Goal: Task Accomplishment & Management: Complete application form

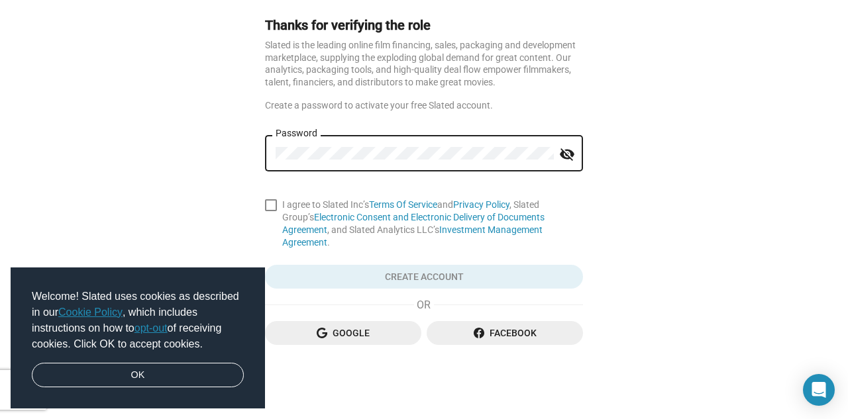
scroll to position [52, 0]
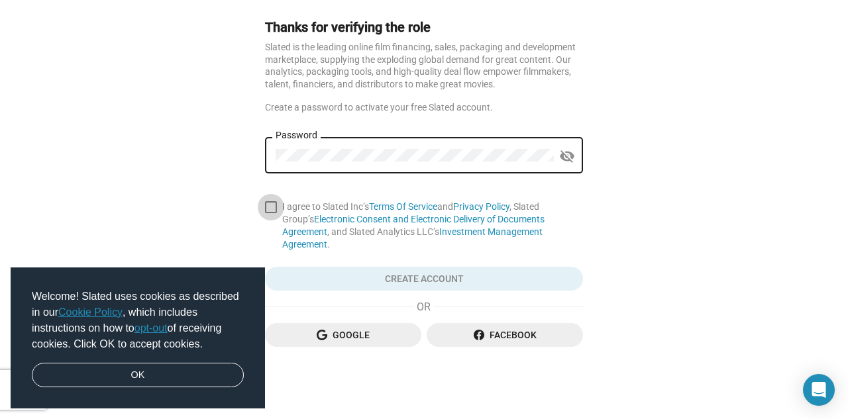
click at [272, 203] on span at bounding box center [271, 207] width 12 height 12
click at [271, 213] on input "I agree to Slated Inc’s Terms Of Service and Privacy Policy , Slated Group’s El…" at bounding box center [270, 213] width 1 height 1
checkbox input "true"
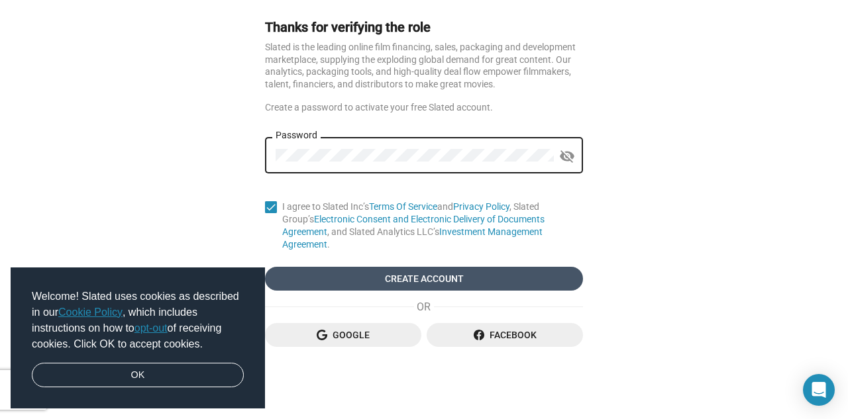
click at [355, 273] on span "Create Account" at bounding box center [424, 279] width 297 height 24
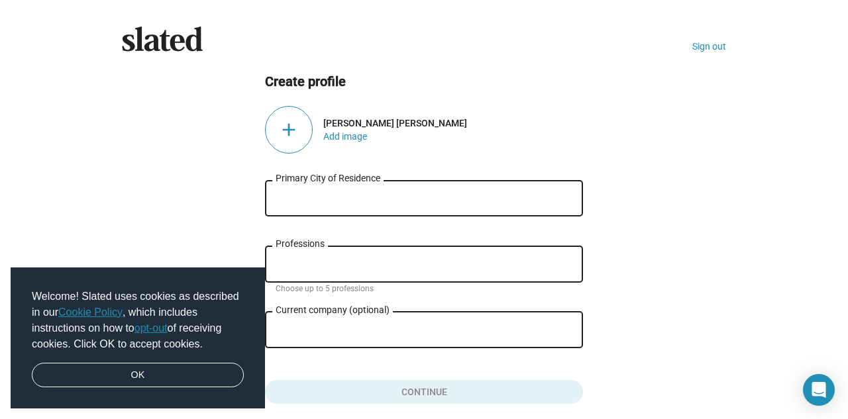
click at [340, 199] on input "Primary City of Residence" at bounding box center [424, 199] width 297 height 12
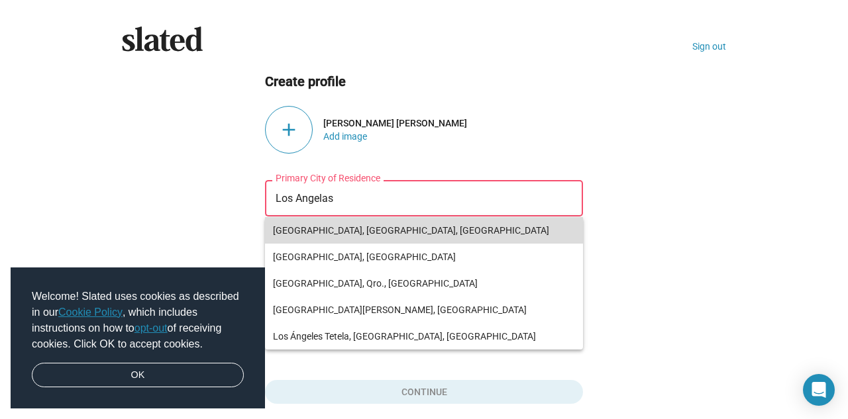
click at [331, 227] on span "[GEOGRAPHIC_DATA], [GEOGRAPHIC_DATA], [GEOGRAPHIC_DATA]" at bounding box center [424, 230] width 302 height 26
type input "[GEOGRAPHIC_DATA], [GEOGRAPHIC_DATA], [GEOGRAPHIC_DATA]"
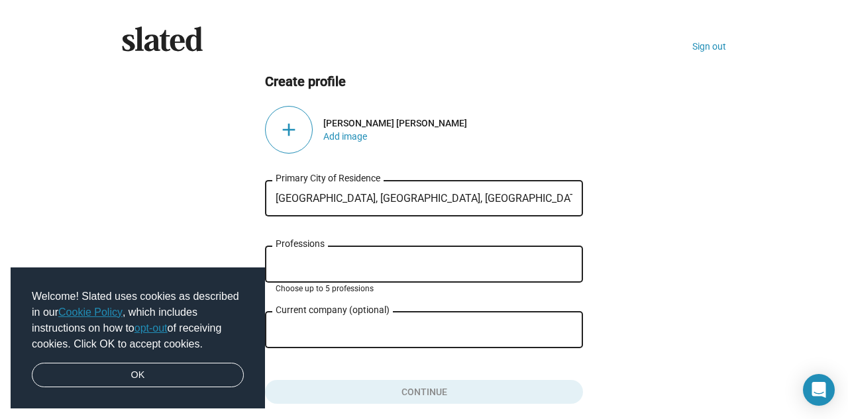
click at [320, 264] on input "Professions" at bounding box center [426, 265] width 297 height 12
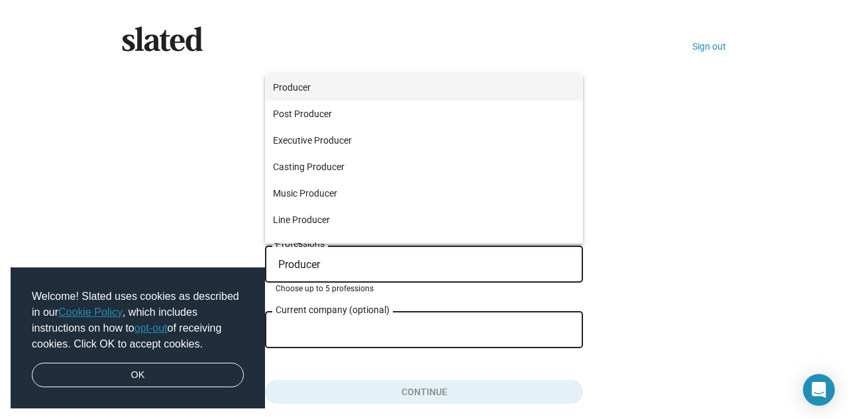
type input "Producer"
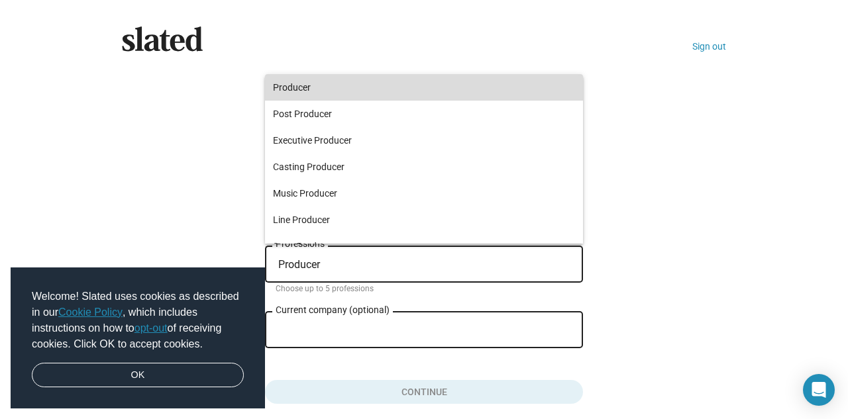
click at [310, 91] on span "Producer" at bounding box center [424, 87] width 302 height 26
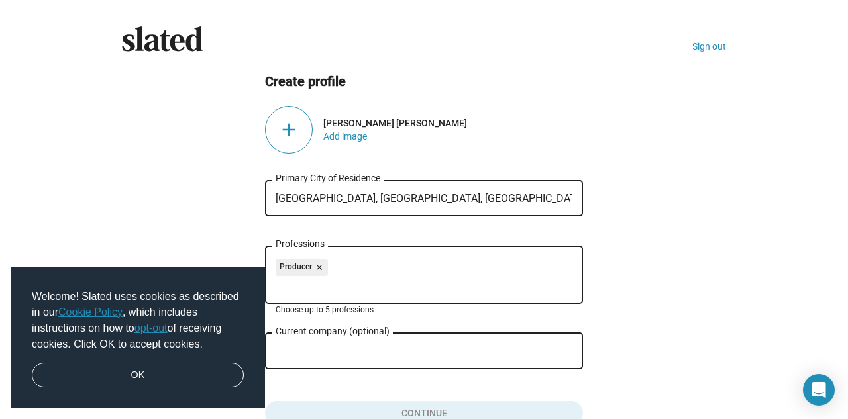
click at [334, 352] on input "Current company (optional)" at bounding box center [415, 352] width 278 height 12
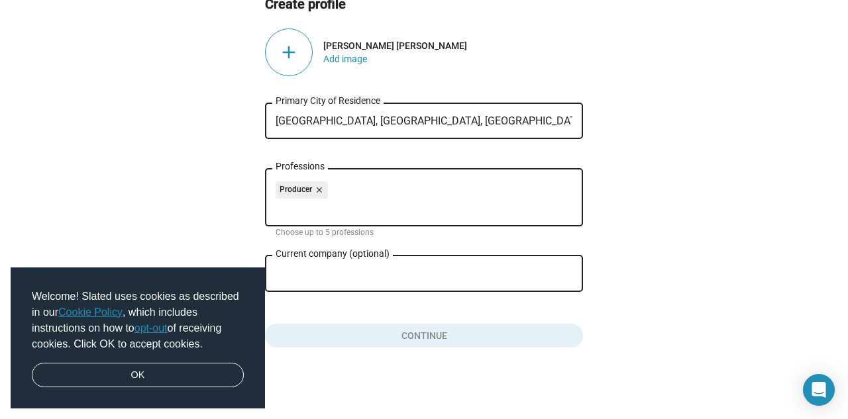
scroll to position [79, 0]
click at [391, 332] on button "Click here to validate form" at bounding box center [424, 333] width 318 height 29
click at [291, 47] on div "add" at bounding box center [289, 52] width 48 height 48
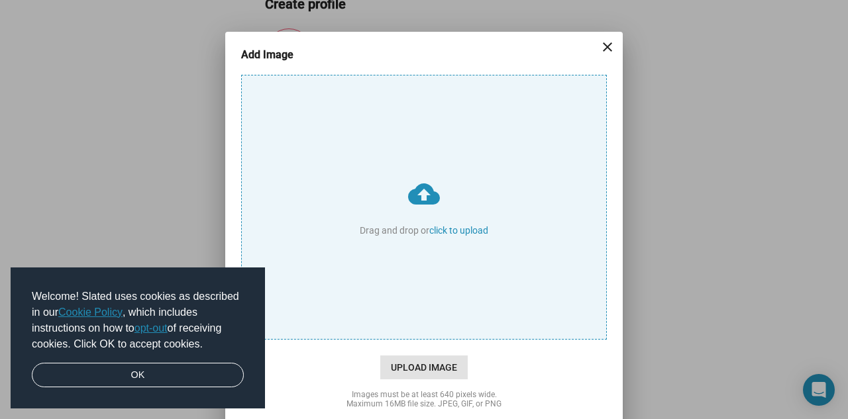
click at [405, 367] on span "Upload Image" at bounding box center [423, 368] width 87 height 24
click at [405, 339] on input "cloud_upload Drag and drop or click to upload" at bounding box center [424, 207] width 364 height 264
type input "C:\fakepath\10346196_10204189086425535_3176861320966433091_n.jpg"
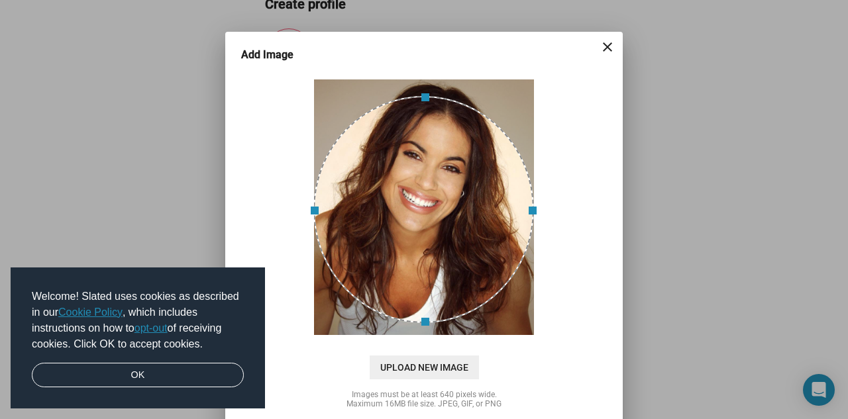
click at [410, 181] on div at bounding box center [423, 209] width 221 height 227
click at [406, 365] on span "Upload New Image" at bounding box center [424, 368] width 109 height 24
click at [406, 339] on input "cloud_upload Drag and drop or click to upload" at bounding box center [424, 207] width 364 height 264
click at [437, 370] on span "Upload New Image" at bounding box center [424, 368] width 109 height 24
click at [437, 339] on input "cloud_upload Drag and drop or click to upload" at bounding box center [424, 207] width 364 height 264
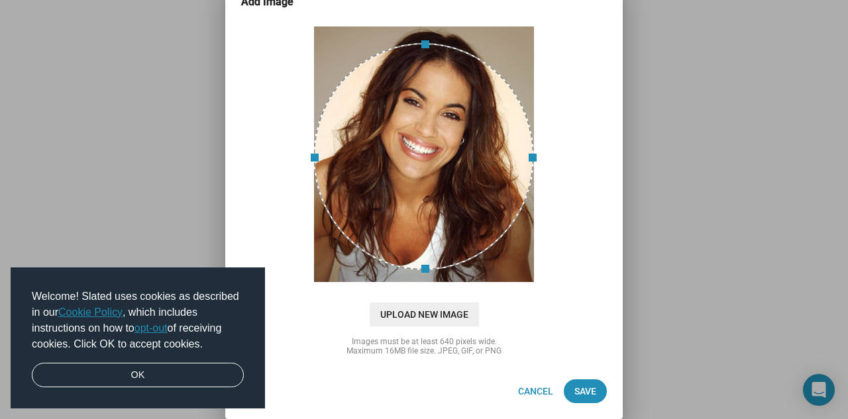
scroll to position [53, 0]
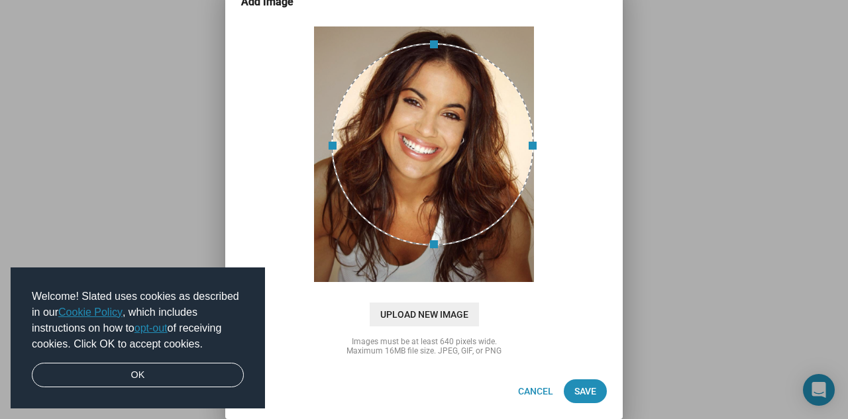
drag, startPoint x: 317, startPoint y: 158, endPoint x: 335, endPoint y: 152, distance: 18.8
click at [335, 152] on span at bounding box center [331, 144] width 15 height 188
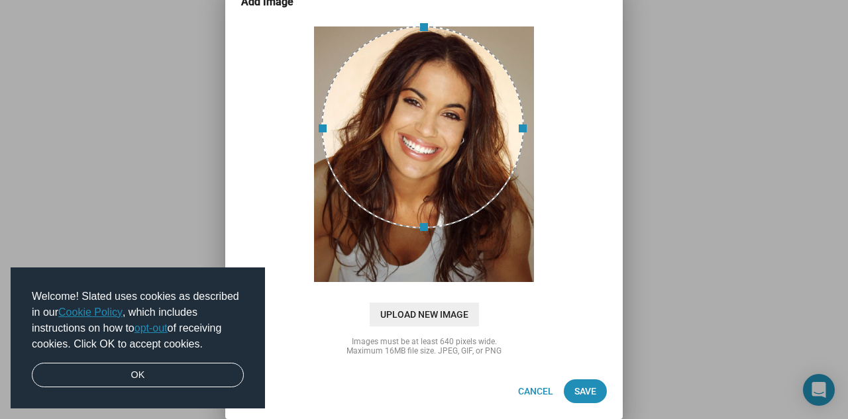
drag, startPoint x: 393, startPoint y: 163, endPoint x: 383, endPoint y: 140, distance: 25.2
click at [383, 140] on div at bounding box center [422, 127] width 203 height 203
click at [432, 315] on span "Upload New Image" at bounding box center [424, 315] width 109 height 24
click at [432, 286] on input "cloud_upload Drag and drop or click to upload" at bounding box center [424, 155] width 364 height 264
drag, startPoint x: 570, startPoint y: 225, endPoint x: 423, endPoint y: 244, distance: 147.7
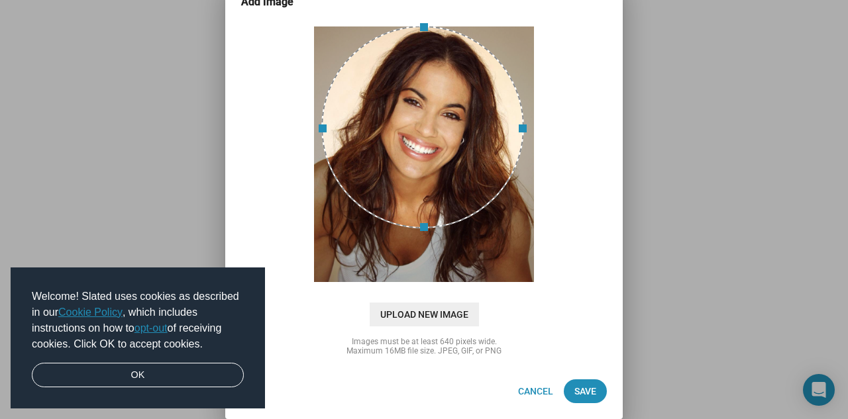
click at [423, 244] on div at bounding box center [424, 154] width 372 height 265
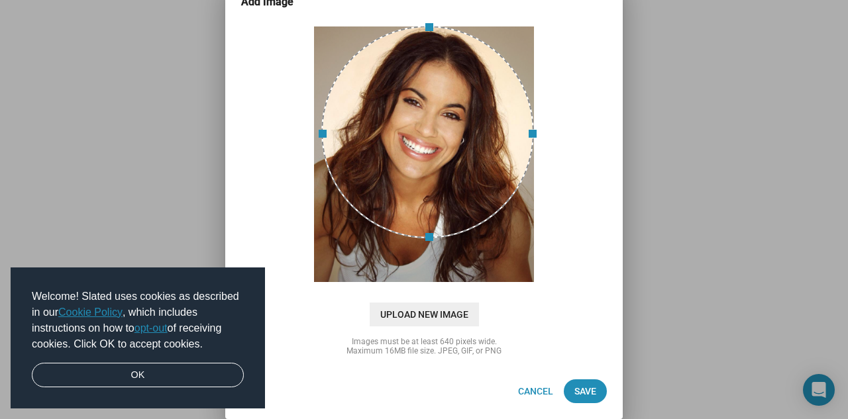
drag, startPoint x: 425, startPoint y: 228, endPoint x: 412, endPoint y: 264, distance: 37.3
click at [412, 264] on div at bounding box center [423, 154] width 221 height 257
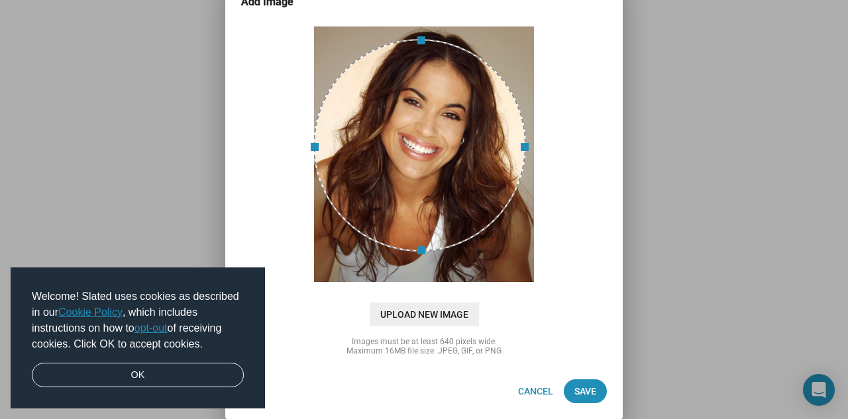
drag, startPoint x: 435, startPoint y: 175, endPoint x: 417, endPoint y: 187, distance: 21.5
click at [417, 187] on div at bounding box center [419, 145] width 213 height 213
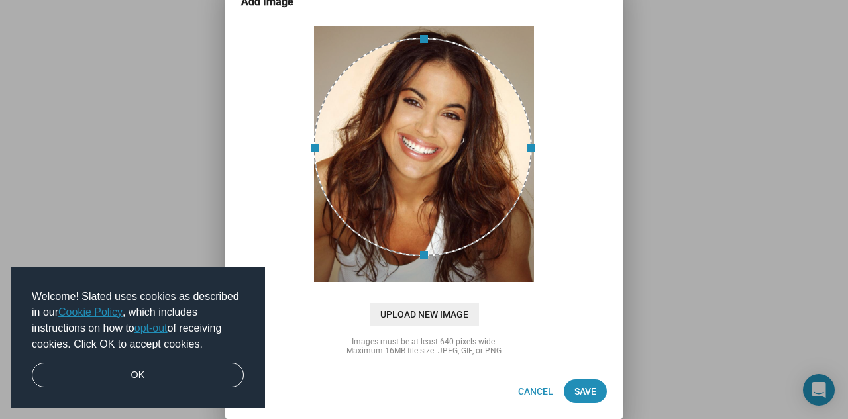
drag, startPoint x: 524, startPoint y: 144, endPoint x: 531, endPoint y: 146, distance: 7.6
click at [531, 146] on span at bounding box center [532, 147] width 15 height 204
click at [589, 390] on span "Save" at bounding box center [585, 391] width 22 height 24
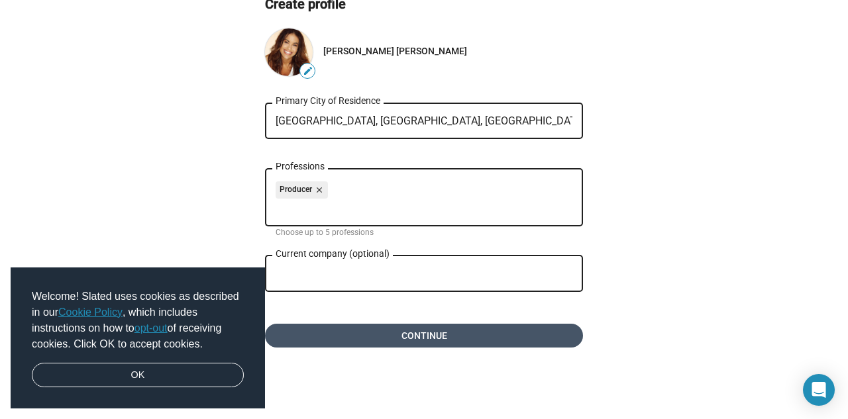
click at [549, 336] on span "Continue" at bounding box center [424, 336] width 297 height 24
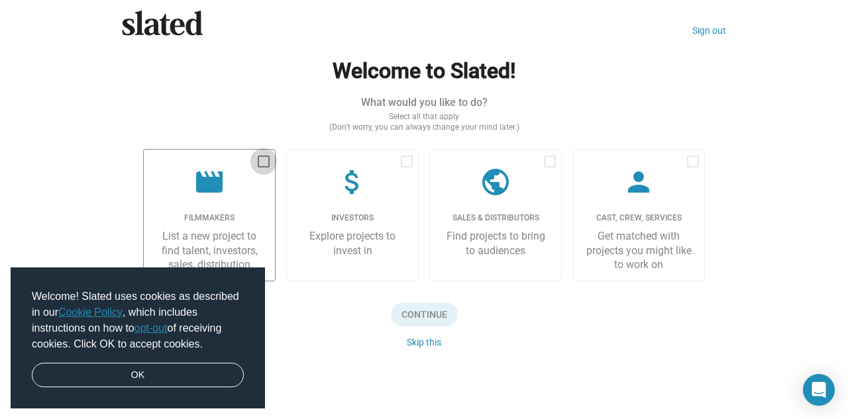
click at [261, 156] on span at bounding box center [264, 162] width 12 height 12
click at [263, 168] on input "checkbox" at bounding box center [263, 168] width 1 height 1
checkbox input "true"
click at [406, 93] on form "Welcome to Slated! What would you like to do? Select all that apply (Don’t worr…" at bounding box center [424, 202] width 562 height 291
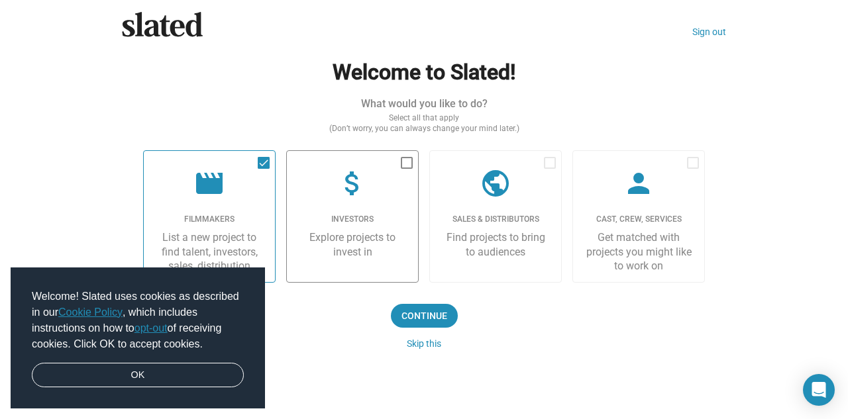
click at [409, 160] on span at bounding box center [407, 163] width 12 height 12
click at [407, 169] on input "checkbox" at bounding box center [406, 169] width 1 height 1
checkbox input "true"
click at [555, 158] on span at bounding box center [550, 163] width 12 height 12
click at [550, 169] on input "checkbox" at bounding box center [549, 169] width 1 height 1
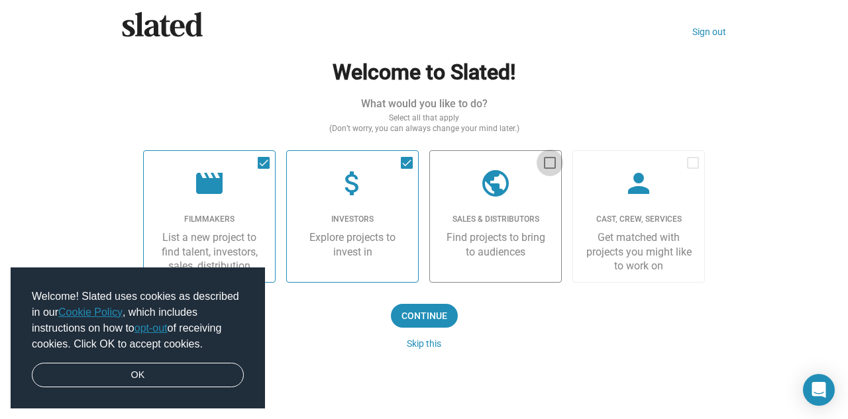
checkbox input "true"
click at [692, 160] on span at bounding box center [693, 163] width 12 height 12
click at [692, 169] on input "checkbox" at bounding box center [692, 169] width 1 height 1
checkbox input "true"
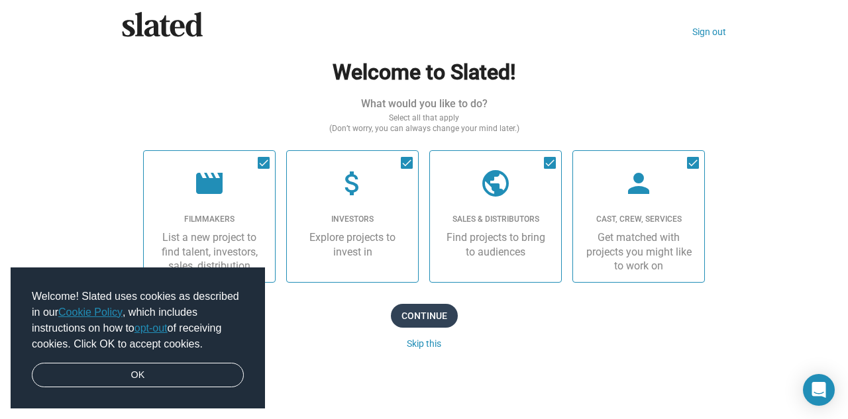
click at [428, 313] on span "Continue" at bounding box center [424, 316] width 67 height 24
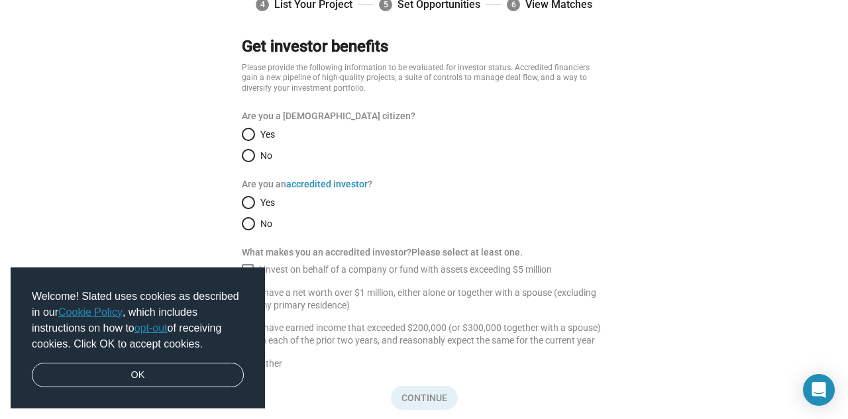
scroll to position [103, 0]
click at [248, 130] on span "Select an option" at bounding box center [248, 135] width 13 height 13
click at [248, 130] on input "Yes" at bounding box center [248, 135] width 13 height 13
radio input "true"
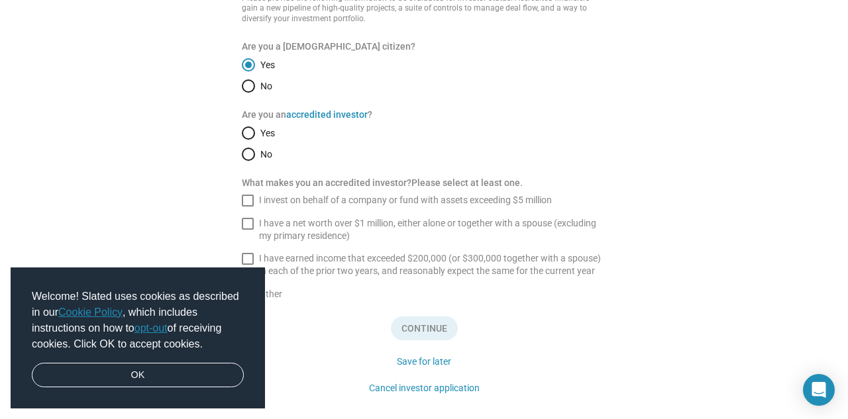
scroll to position [179, 0]
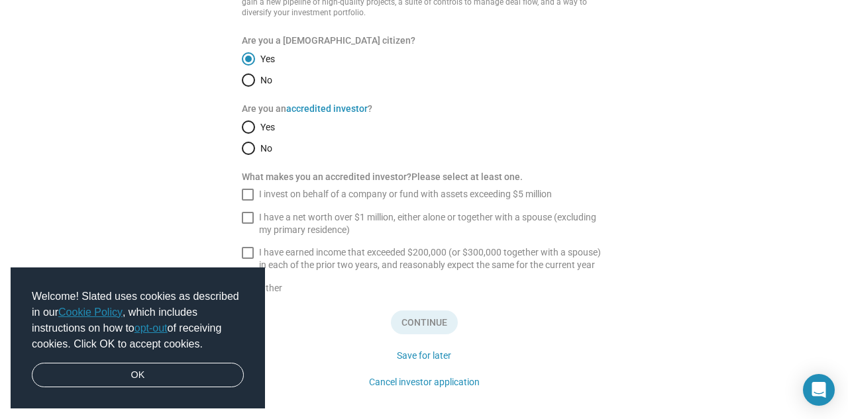
click at [247, 142] on span "Select an option" at bounding box center [248, 148] width 13 height 13
click at [247, 142] on input "No" at bounding box center [248, 148] width 13 height 13
radio input "true"
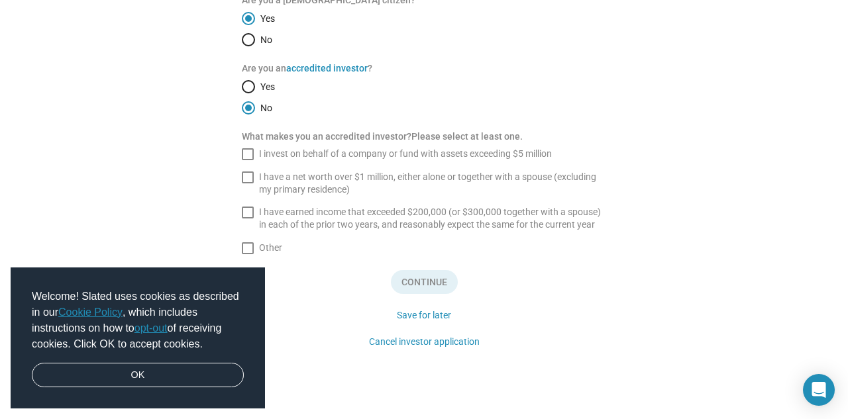
scroll to position [219, 0]
click at [386, 334] on button "Cancel investor application" at bounding box center [424, 342] width 121 height 21
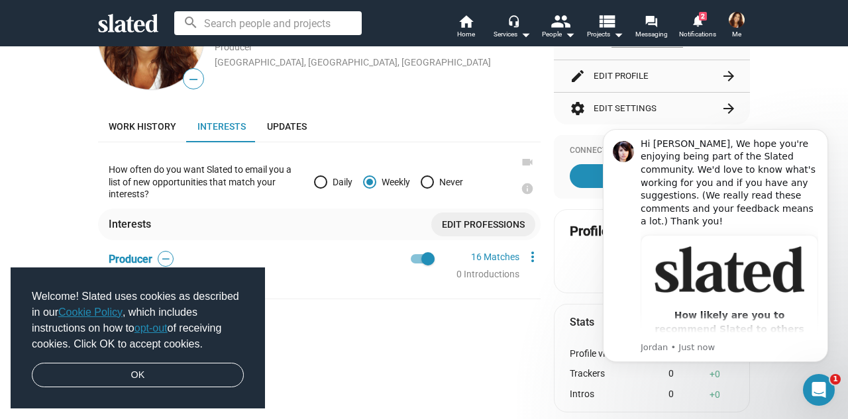
scroll to position [205, 0]
